Goal: Task Accomplishment & Management: Manage account settings

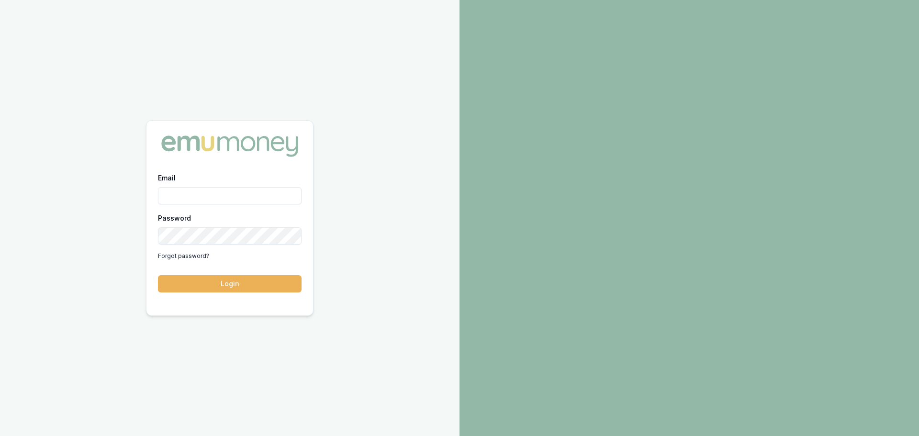
type input "[PERSON_NAME][EMAIL_ADDRESS][PERSON_NAME][DOMAIN_NAME]"
click at [220, 286] on button "Login" at bounding box center [230, 283] width 144 height 17
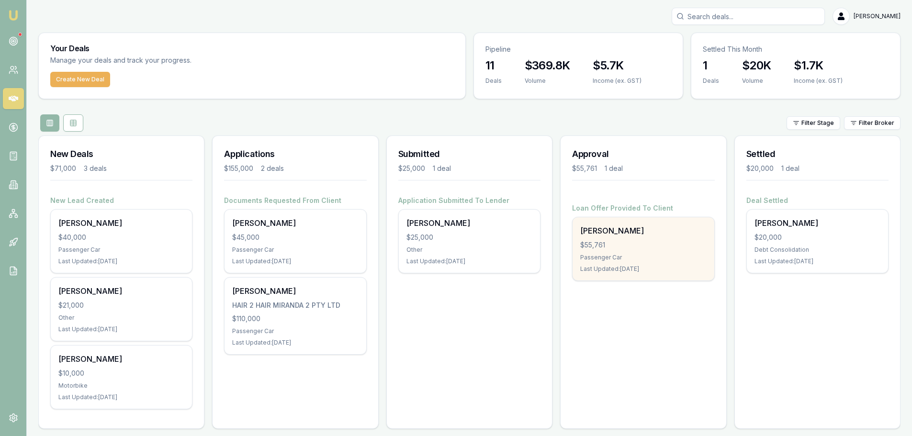
click at [645, 245] on div "$55,761" at bounding box center [643, 245] width 126 height 10
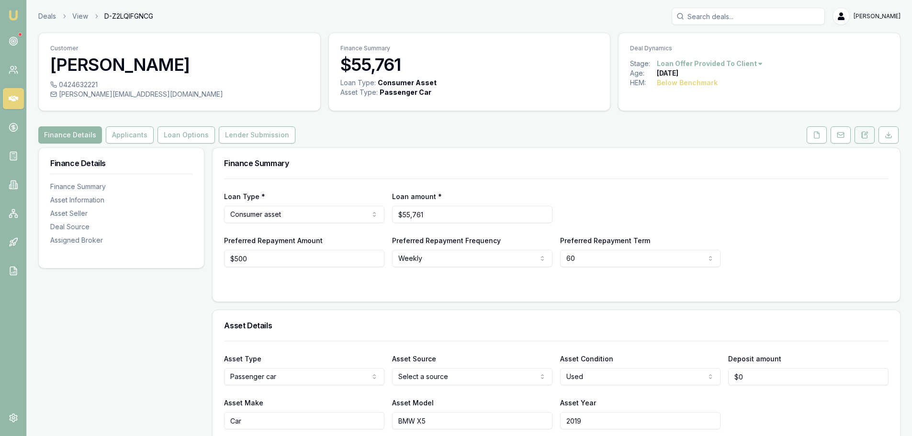
click at [867, 136] on icon at bounding box center [865, 135] width 8 height 8
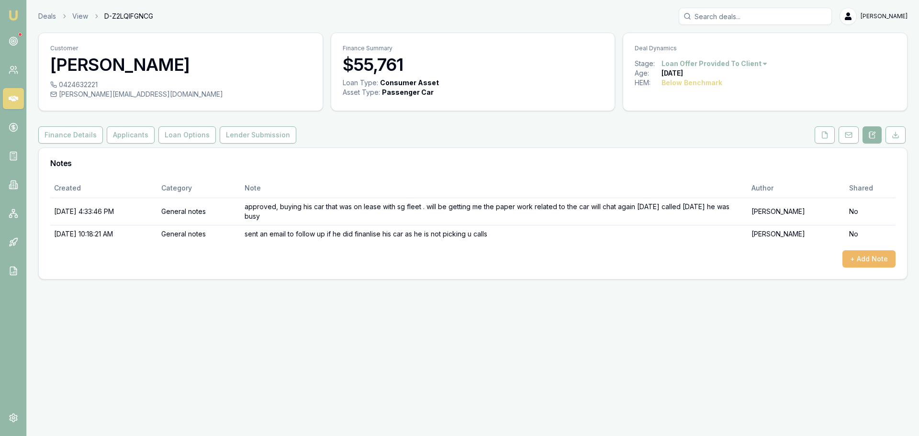
click at [863, 256] on button "+ Add Note" at bounding box center [869, 258] width 53 height 17
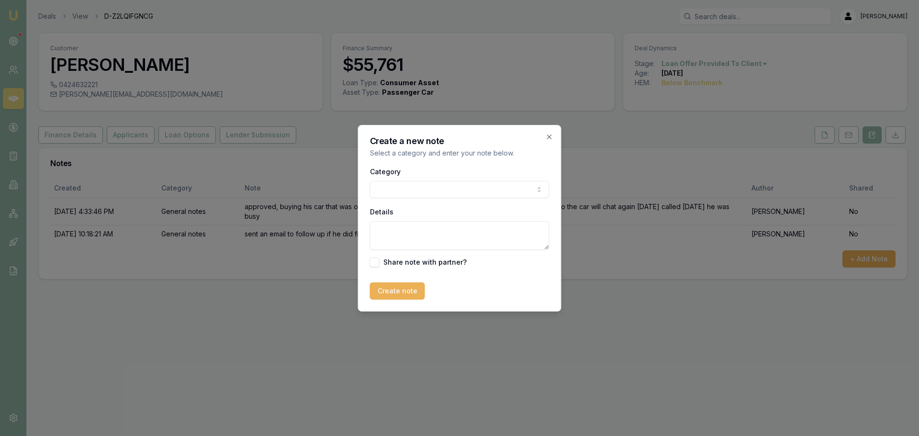
click at [397, 188] on body "Emu Broker Deals View D-Z2LQIFGNCG Evette Abdo Toggle Menu Customer Ryan Mcmena…" at bounding box center [459, 218] width 919 height 436
click at [388, 237] on textarea "Details" at bounding box center [460, 235] width 180 height 29
click at [497, 230] on textarea "we will settle on Tuesday the 21 of october" at bounding box center [460, 235] width 180 height 29
type textarea "we will settle on Tuesday the 21 of October"
click at [392, 292] on button "Create note" at bounding box center [397, 291] width 55 height 17
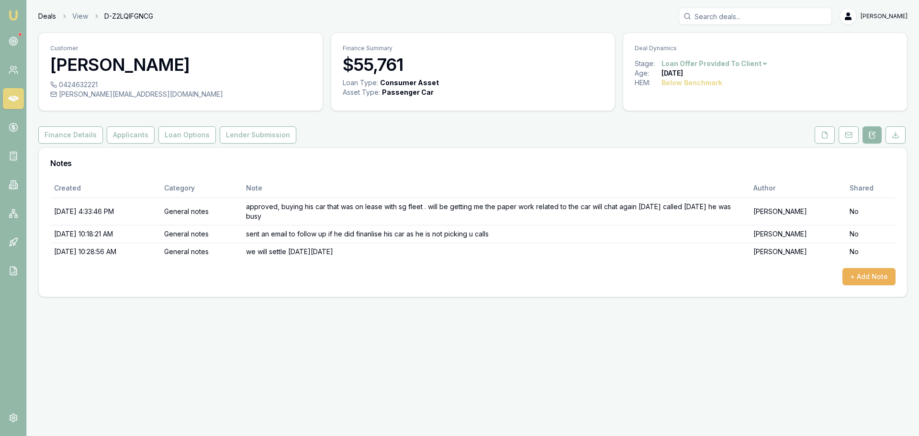
click at [43, 17] on link "Deals" at bounding box center [47, 16] width 18 height 10
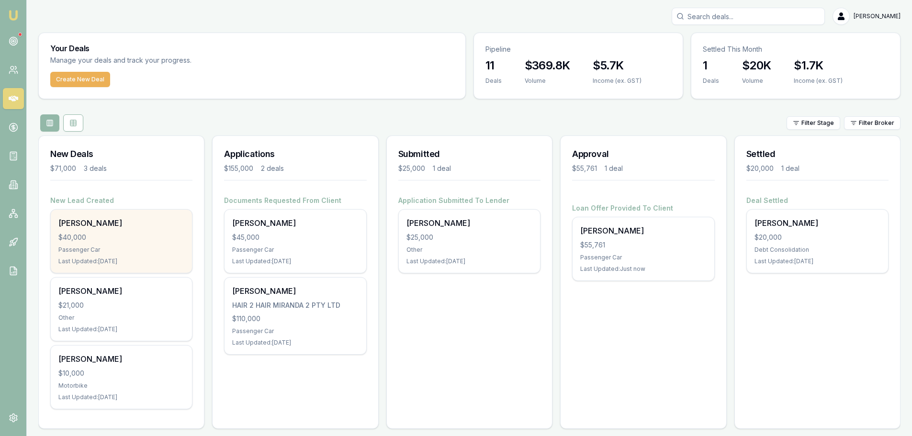
scroll to position [8, 0]
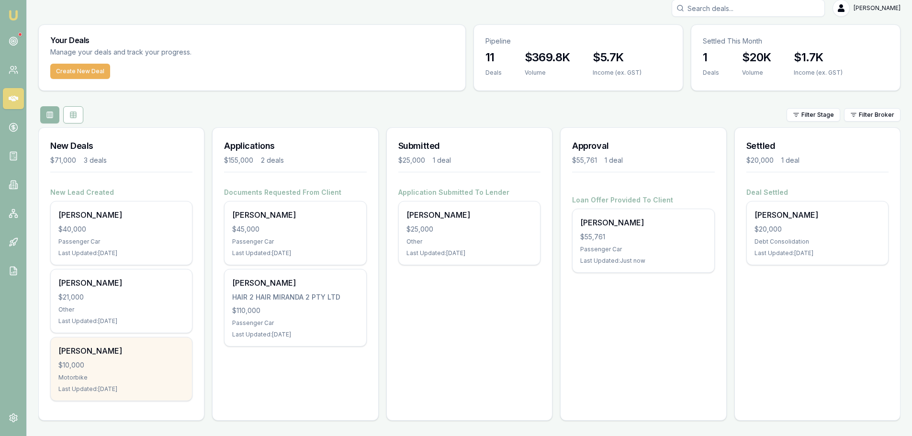
click at [101, 370] on div "$10,000" at bounding box center [121, 366] width 126 height 10
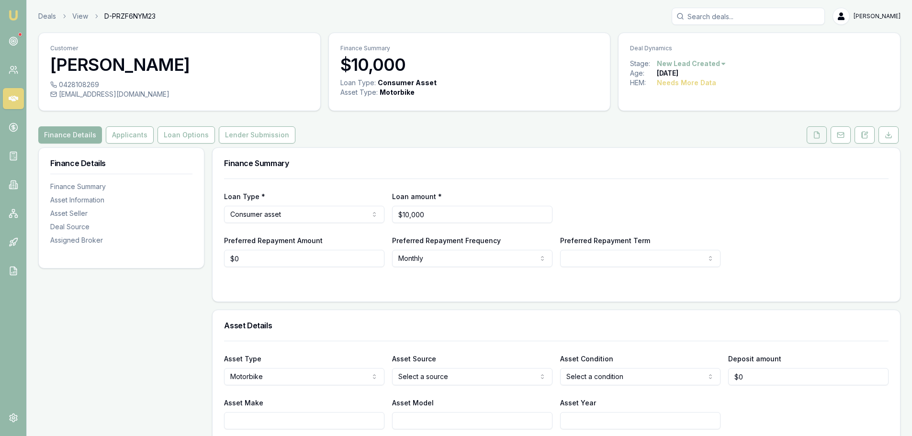
click at [819, 136] on icon at bounding box center [817, 135] width 8 height 8
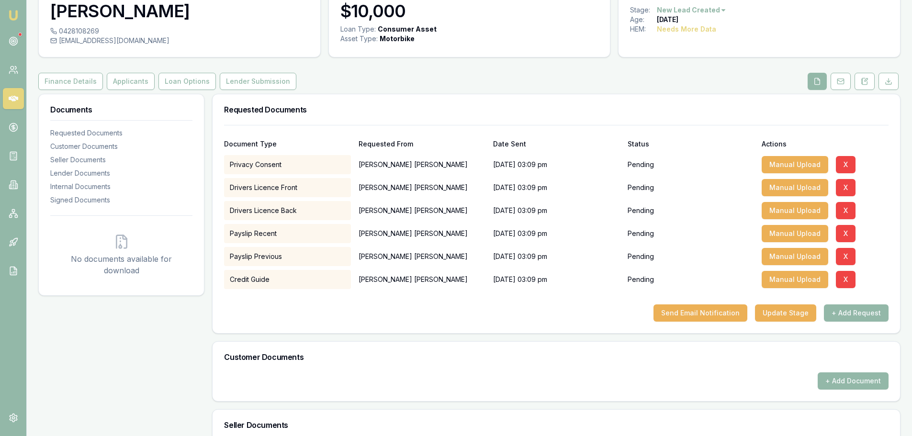
scroll to position [144, 0]
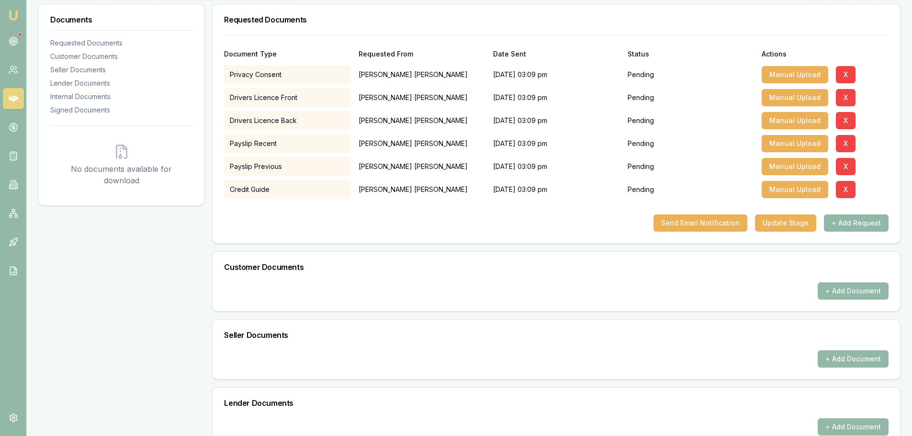
click at [856, 224] on button "+ Add Request" at bounding box center [856, 223] width 65 height 17
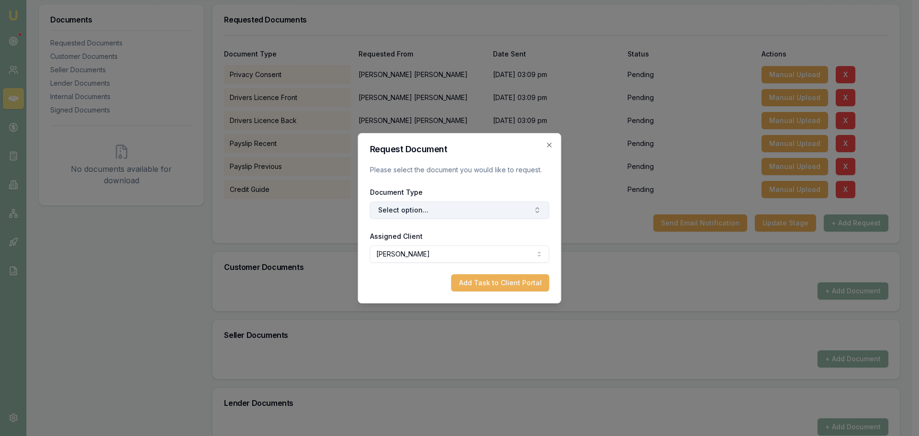
click at [403, 213] on button "Select option..." at bounding box center [460, 210] width 180 height 17
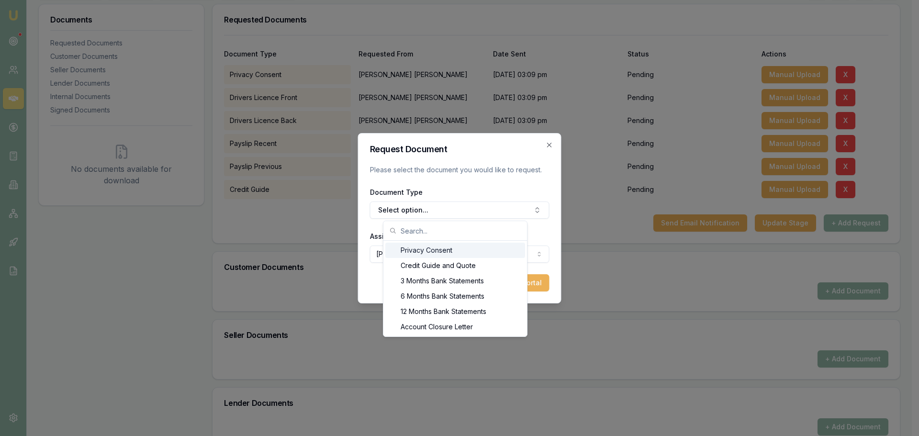
click at [414, 232] on input "text" at bounding box center [461, 230] width 121 height 19
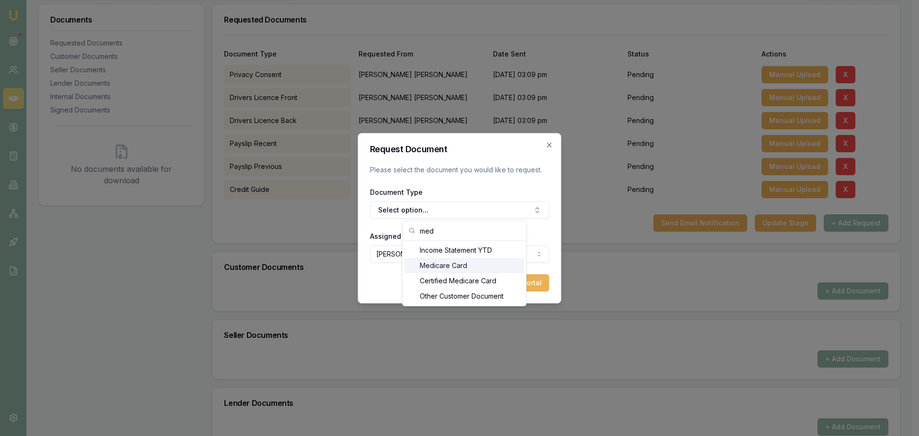
type input "med"
click at [451, 264] on div "Medicare Card" at bounding box center [465, 265] width 120 height 15
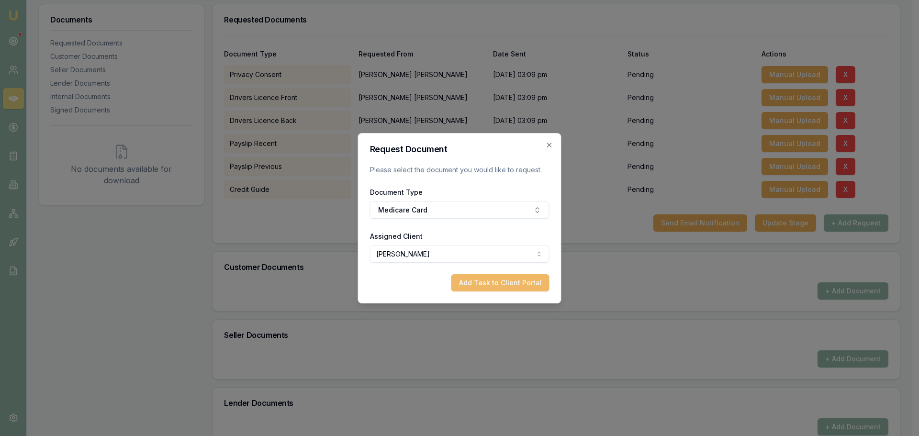
click at [527, 281] on button "Add Task to Client Portal" at bounding box center [501, 282] width 98 height 17
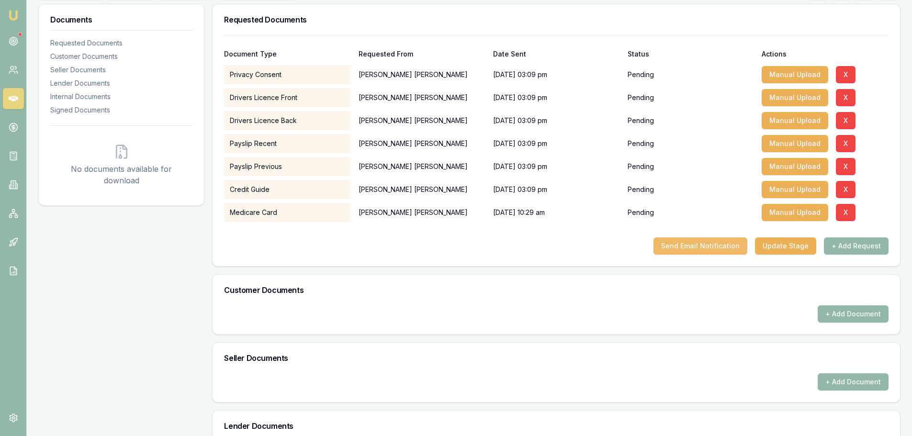
click at [693, 247] on button "Send Email Notification" at bounding box center [701, 246] width 94 height 17
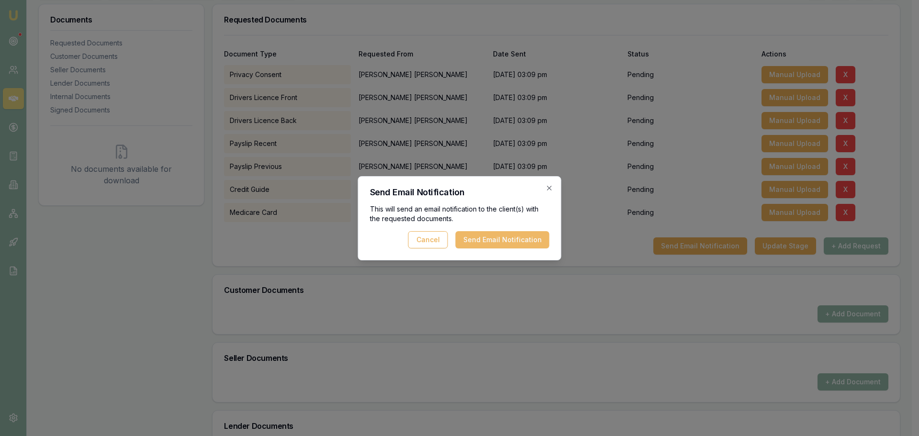
click at [521, 243] on button "Send Email Notification" at bounding box center [503, 239] width 94 height 17
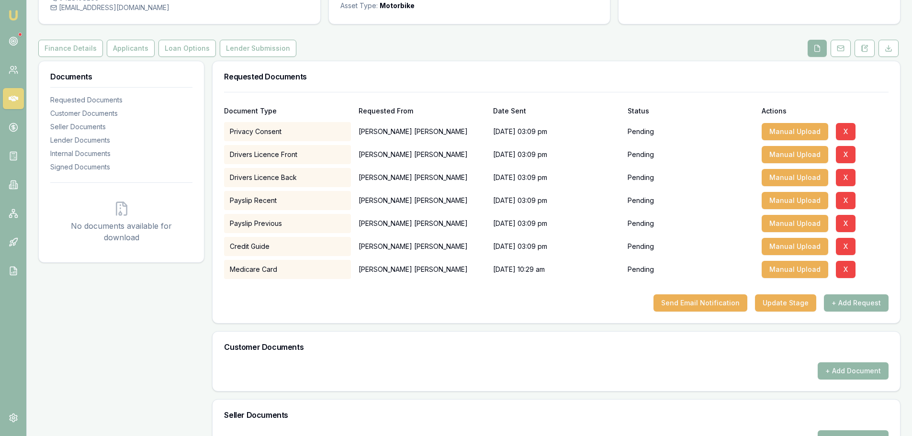
scroll to position [0, 0]
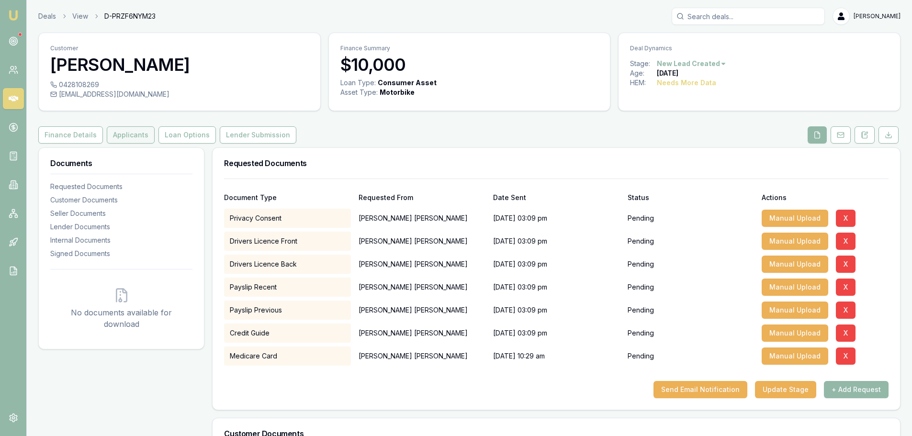
click at [122, 134] on button "Applicants" at bounding box center [131, 134] width 48 height 17
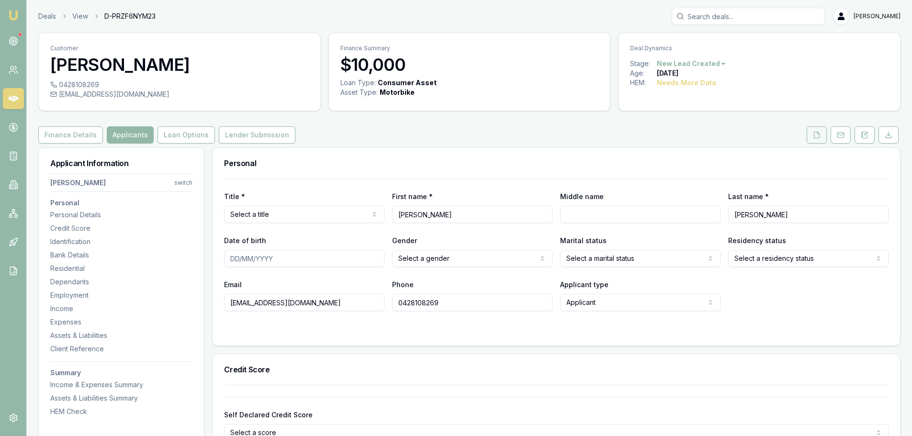
click at [814, 135] on icon at bounding box center [817, 135] width 8 height 8
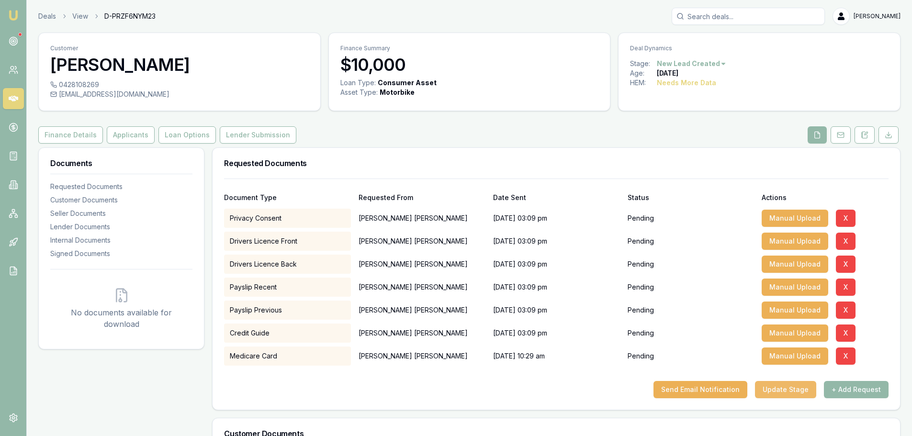
click at [797, 389] on button "Update Stage" at bounding box center [785, 389] width 61 height 17
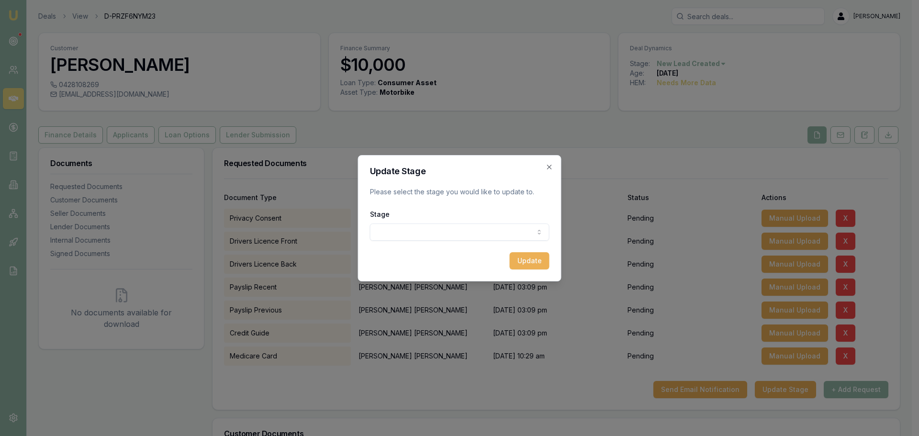
click at [416, 229] on body "Emu Broker Deals View D-PRZF6NYM23 Evette Abdo Toggle Menu Customer Ray Cassar …" at bounding box center [456, 218] width 912 height 436
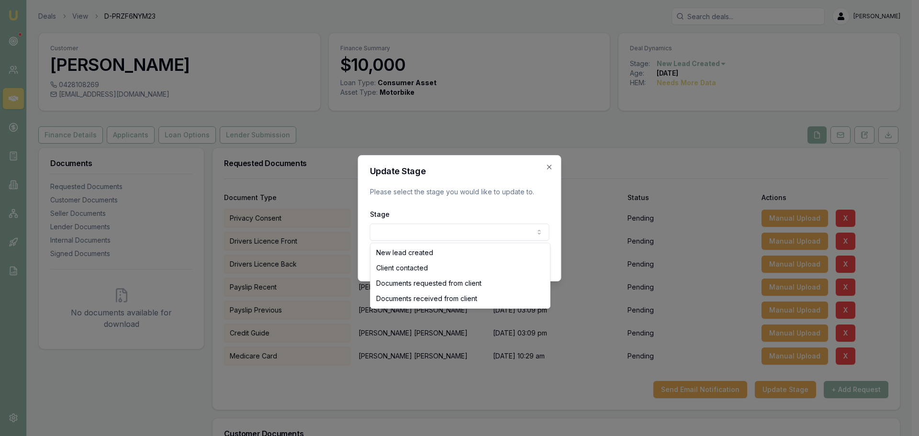
select select "DOCUMENTS_REQUESTED_FROM_CLIENT"
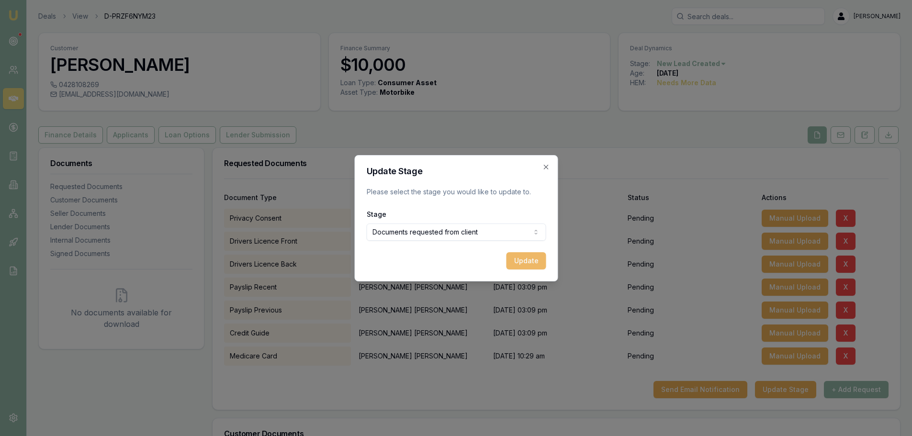
click at [522, 256] on button "Update" at bounding box center [526, 260] width 40 height 17
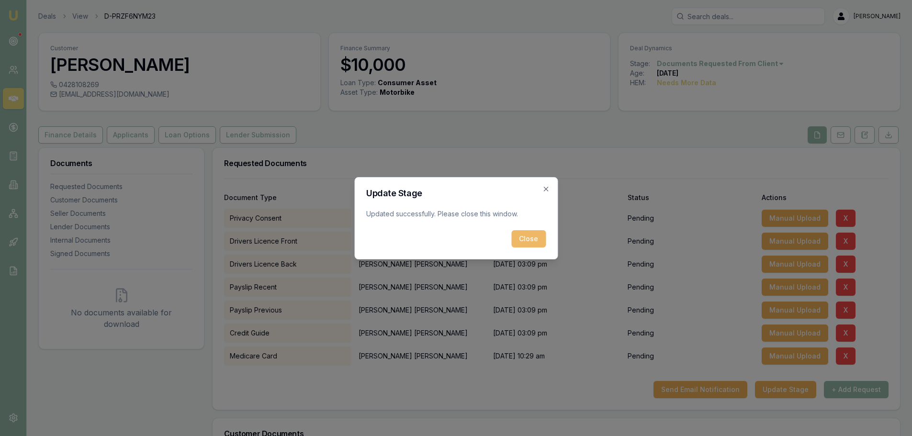
click at [519, 241] on button "Close" at bounding box center [528, 238] width 34 height 17
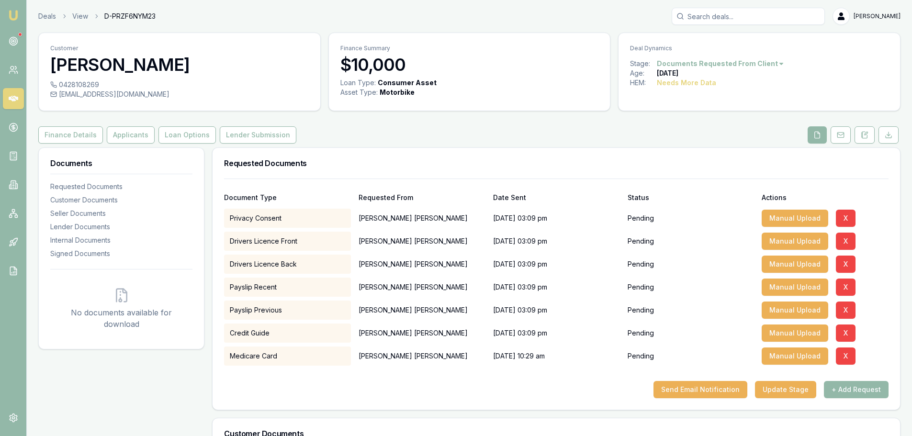
click at [15, 18] on img at bounding box center [13, 15] width 11 height 11
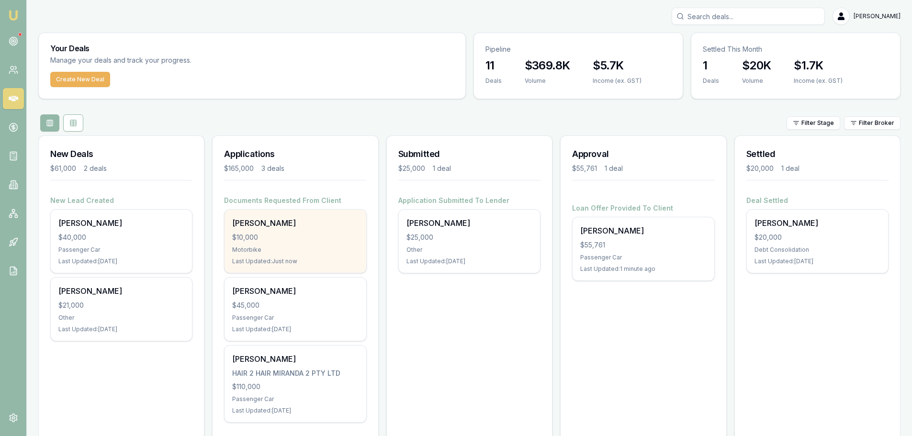
scroll to position [22, 0]
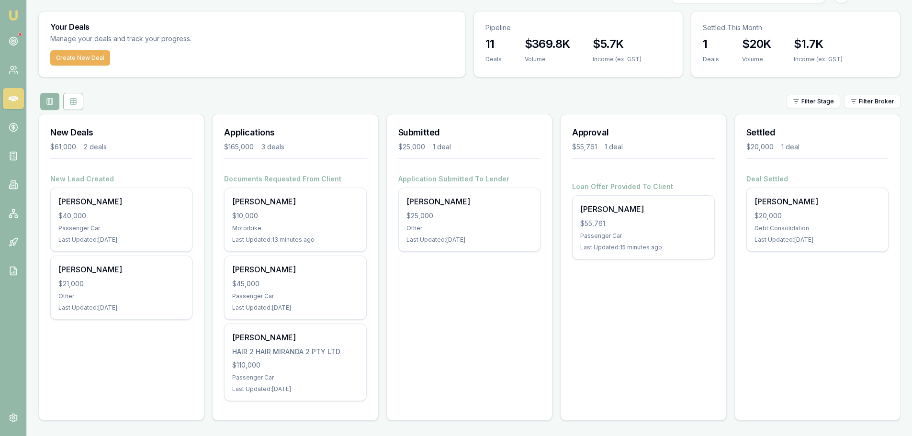
click at [523, 369] on div "Submitted $25,000 1 deal Application Submitted To Lender Antonio Duong $25,000 …" at bounding box center [469, 267] width 166 height 307
